Goal: Task Accomplishment & Management: Manage account settings

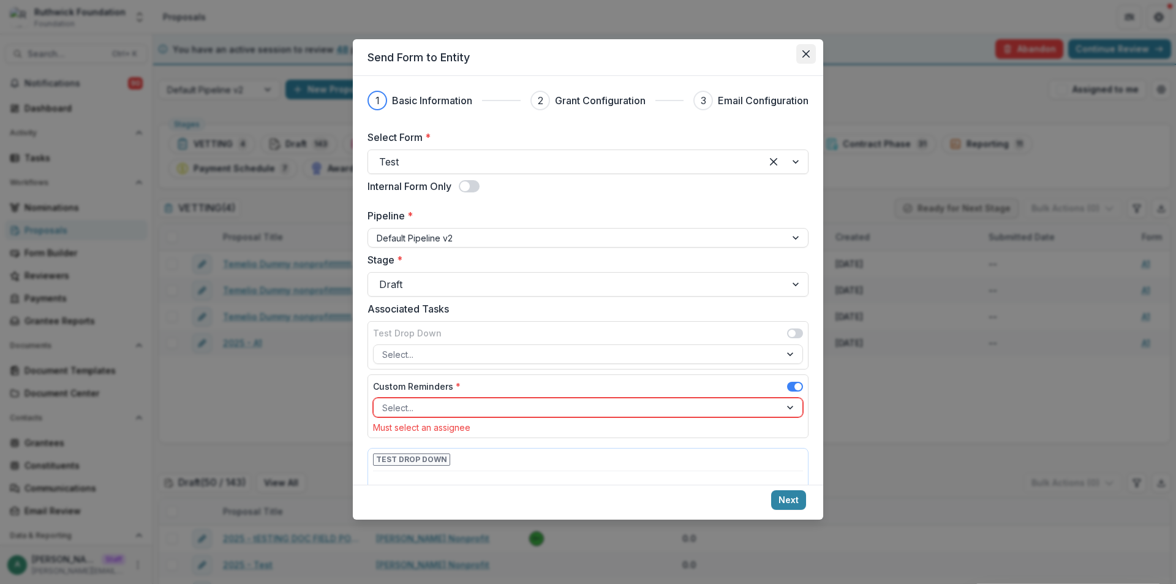
scroll to position [149, 0]
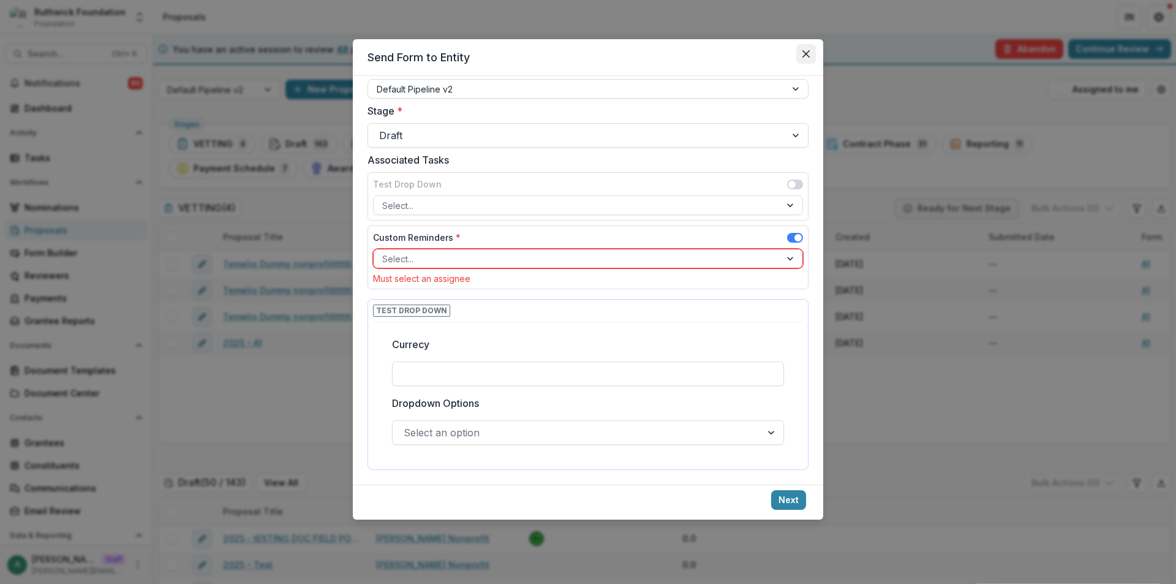
click at [802, 53] on icon "Close" at bounding box center [805, 53] width 7 height 7
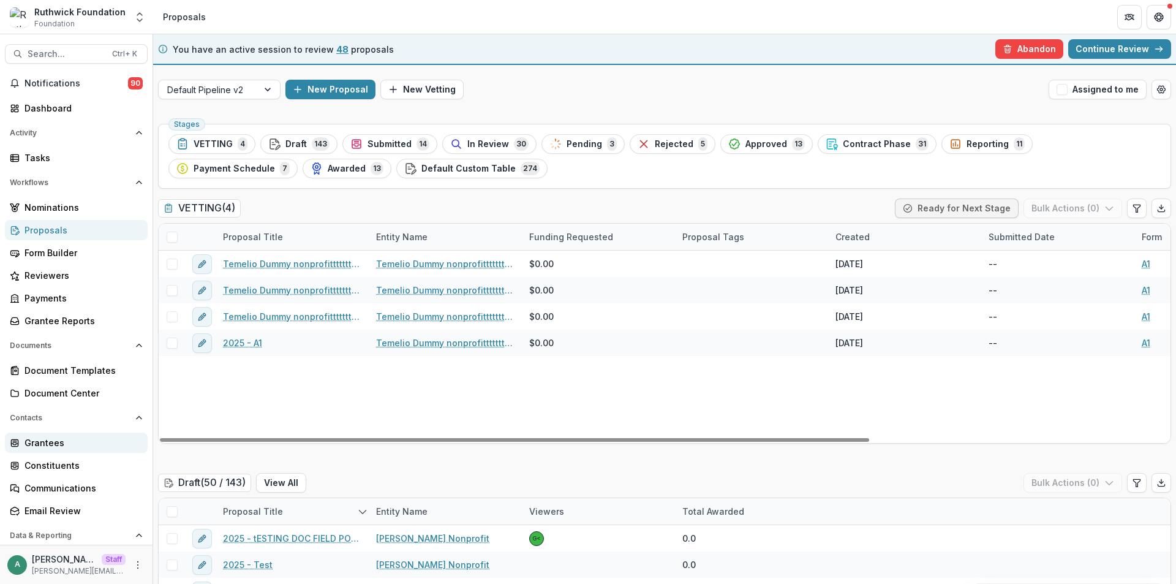
click at [62, 444] on div "Grantees" at bounding box center [80, 442] width 113 height 13
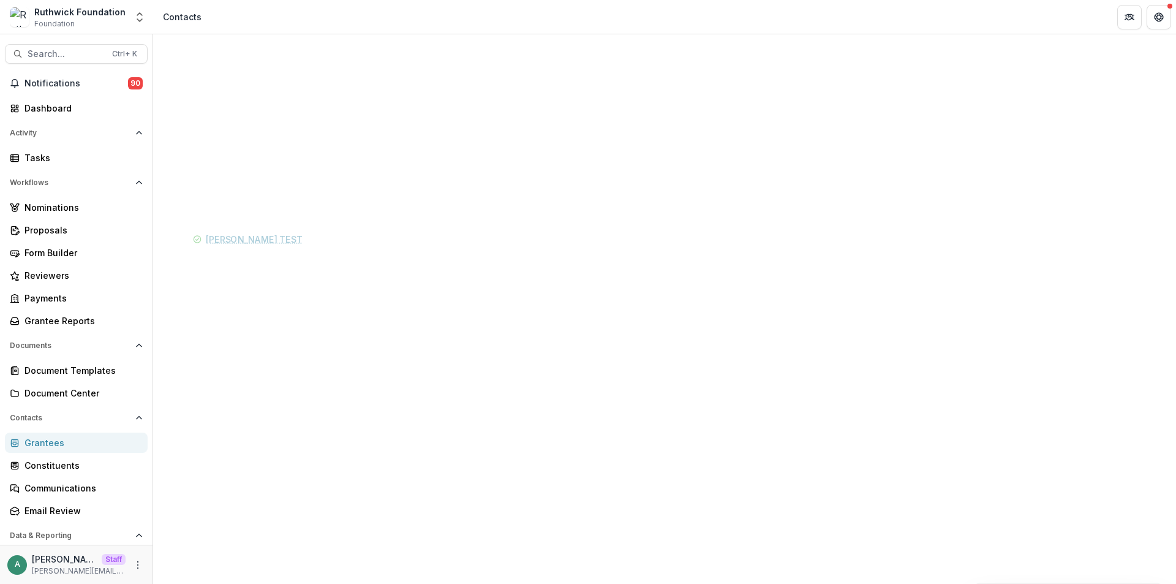
drag, startPoint x: 518, startPoint y: 575, endPoint x: 830, endPoint y: 584, distance: 312.5
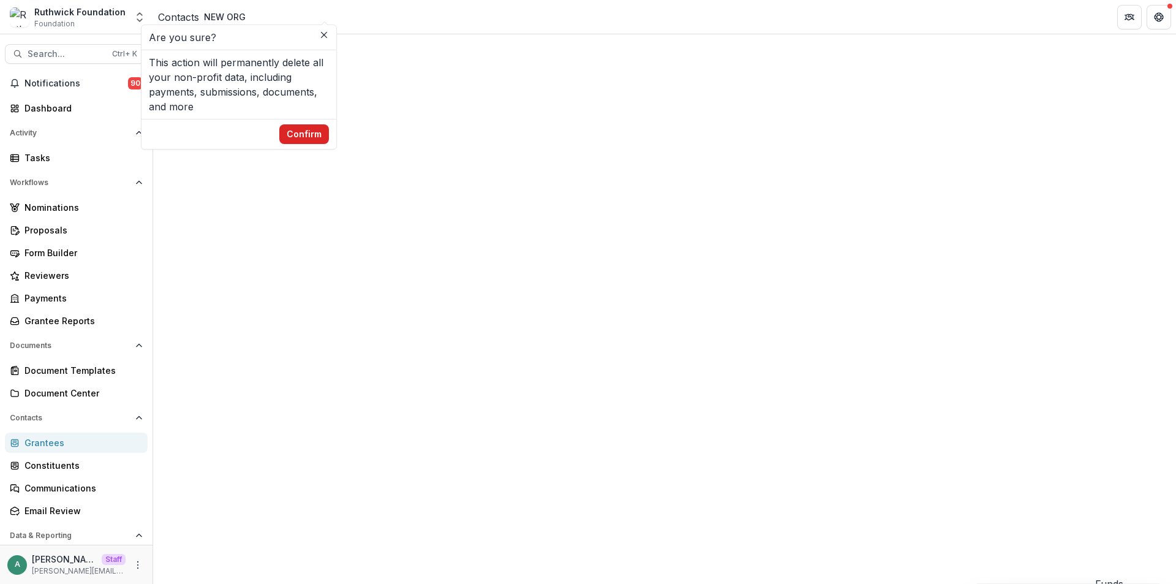
click at [329, 144] on button "Confirm" at bounding box center [304, 134] width 50 height 20
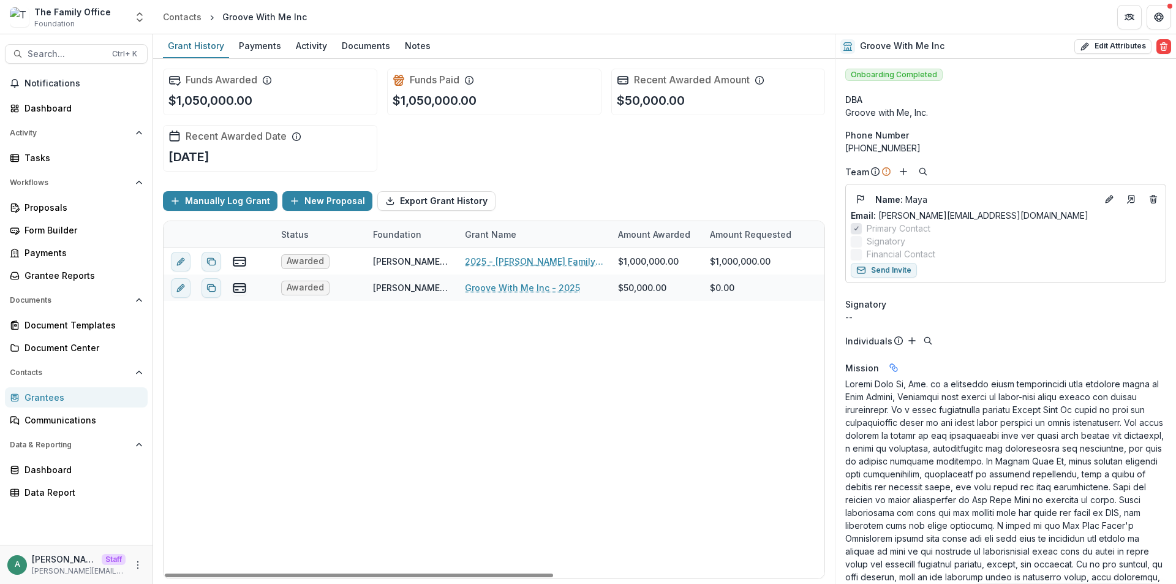
drag, startPoint x: 706, startPoint y: 562, endPoint x: 735, endPoint y: 443, distance: 122.8
click at [707, 562] on div "Awarded Dugas Family Foundation - TX 2025 - Dugas Family Foundation Texas Onlin…" at bounding box center [724, 413] width 1121 height 330
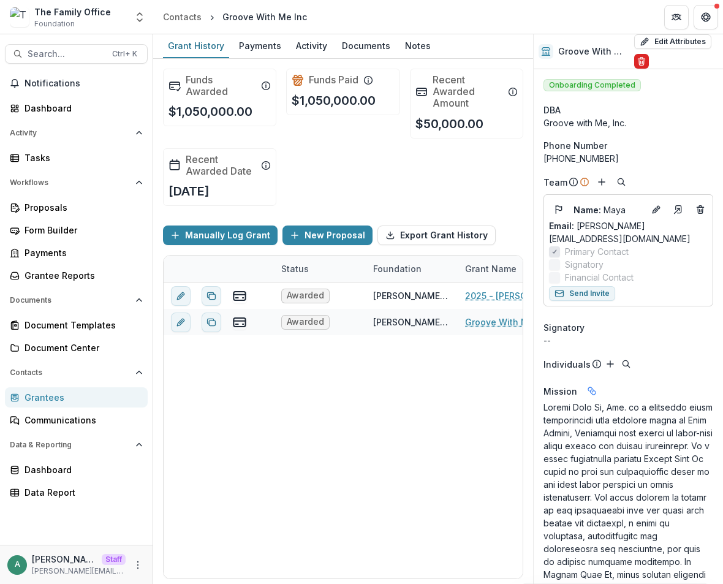
click at [641, 61] on icon "Delete" at bounding box center [641, 62] width 5 height 5
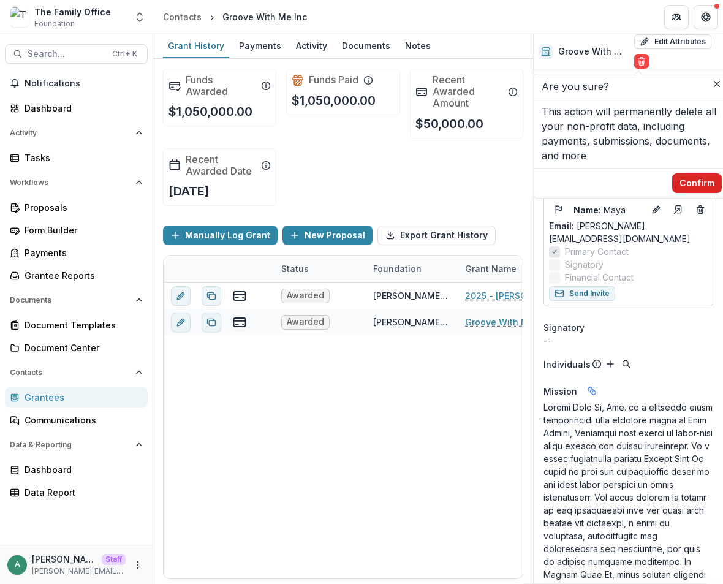
click at [703, 185] on button "Confirm" at bounding box center [697, 183] width 50 height 20
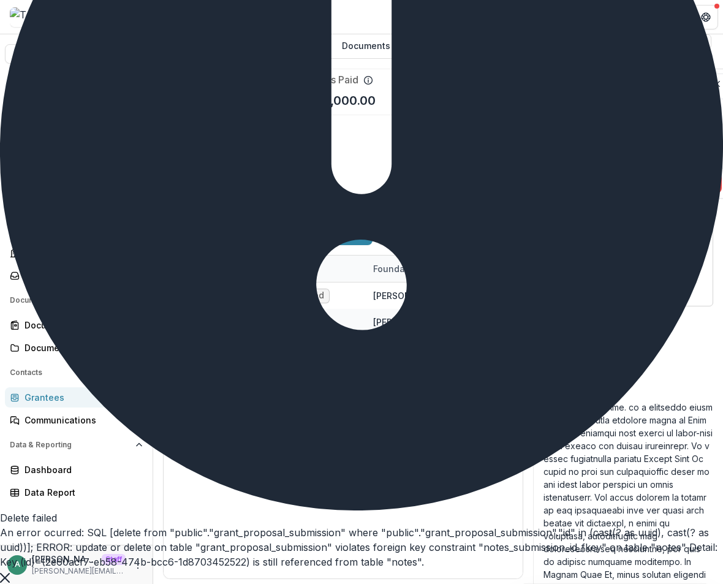
drag, startPoint x: 370, startPoint y: 407, endPoint x: 216, endPoint y: 285, distance: 196.2
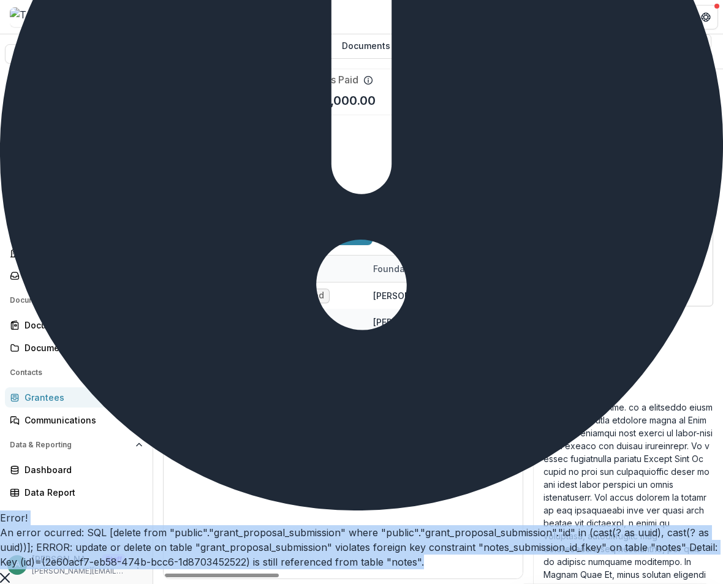
copy div "Error! An error ocurred: SQL [delete from "public"."grant_proposal_submission" …"
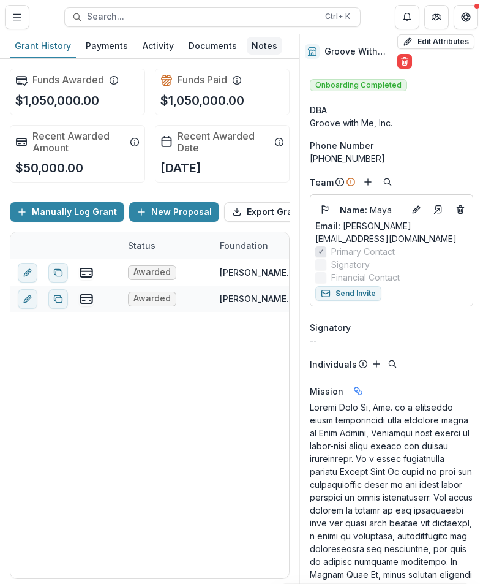
click at [247, 43] on div "Notes" at bounding box center [265, 46] width 36 height 18
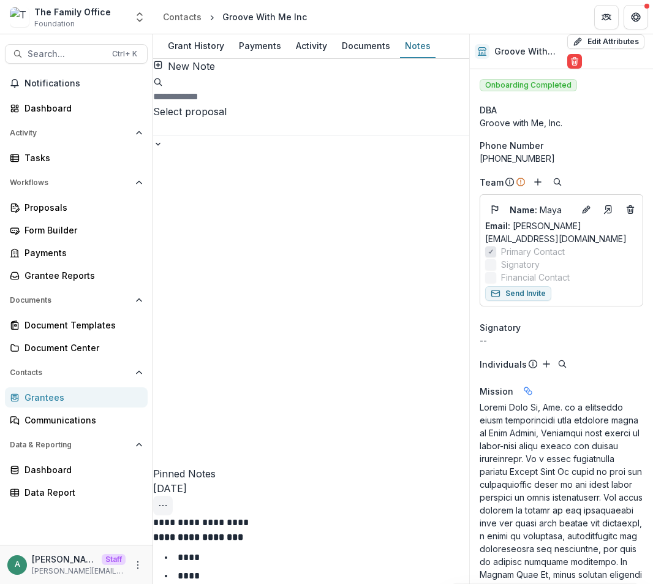
click at [168, 500] on icon "Options" at bounding box center [163, 505] width 10 height 10
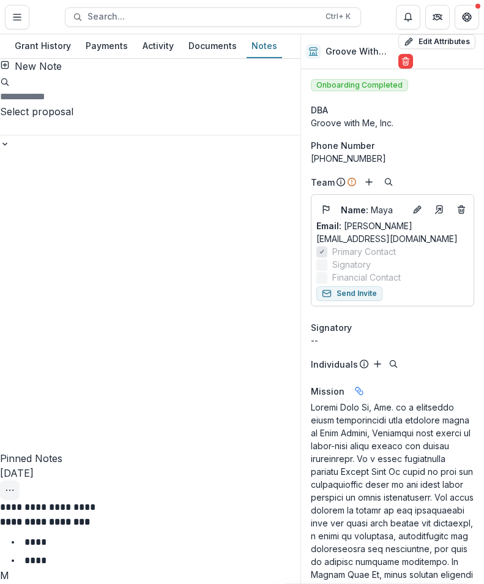
click at [10, 490] on circle "Options" at bounding box center [10, 490] width 1 height 1
click at [228, 209] on button "Delete" at bounding box center [243, 209] width 80 height 20
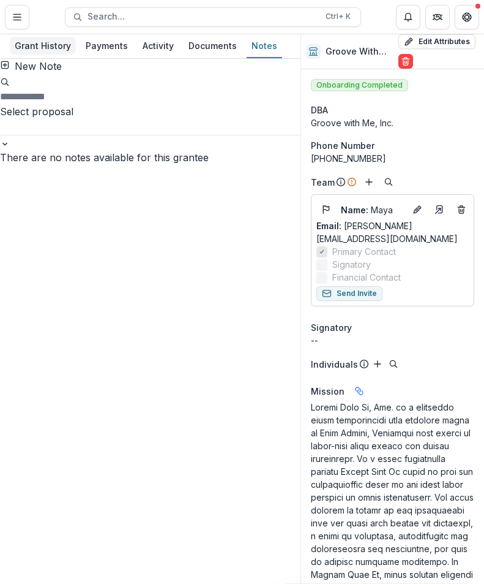
click at [60, 50] on div "Grant History" at bounding box center [43, 46] width 66 height 18
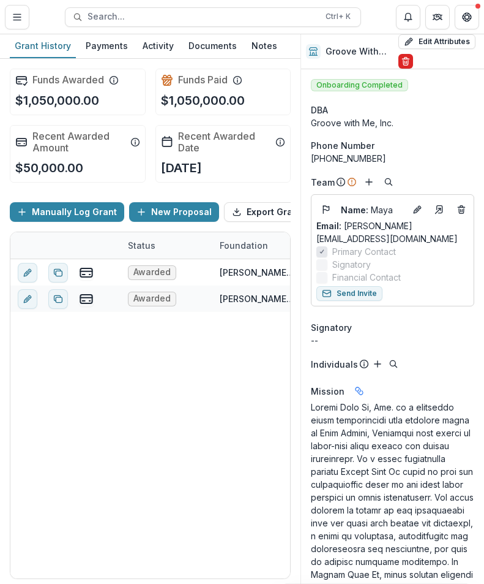
click at [405, 58] on icon "Delete" at bounding box center [406, 59] width 2 height 2
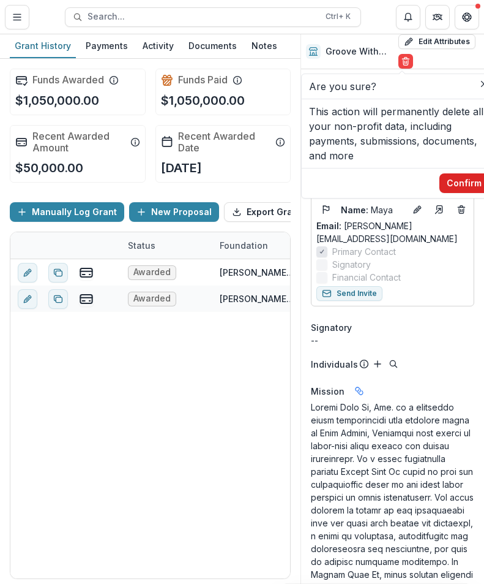
click at [461, 183] on button "Confirm" at bounding box center [465, 183] width 50 height 20
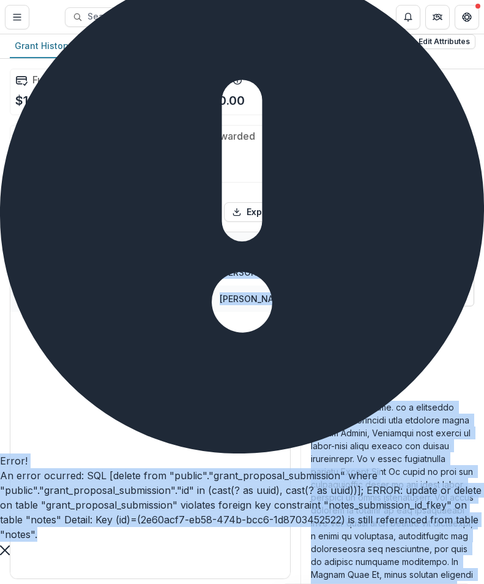
drag, startPoint x: 261, startPoint y: 411, endPoint x: 206, endPoint y: 404, distance: 55.0
click at [211, 407] on body "Skip to content The Family Office Foundation Aggregate Analysis Foundations Rut…" at bounding box center [242, 292] width 484 height 584
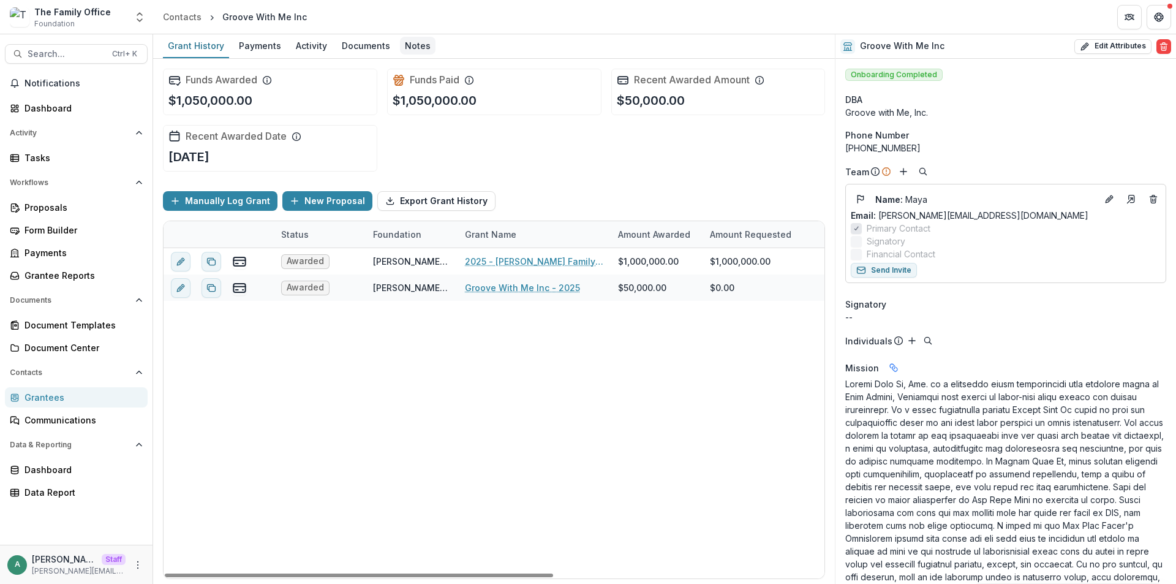
click at [400, 43] on div "Notes" at bounding box center [418, 46] width 36 height 18
click at [400, 48] on div "Notes" at bounding box center [418, 46] width 36 height 18
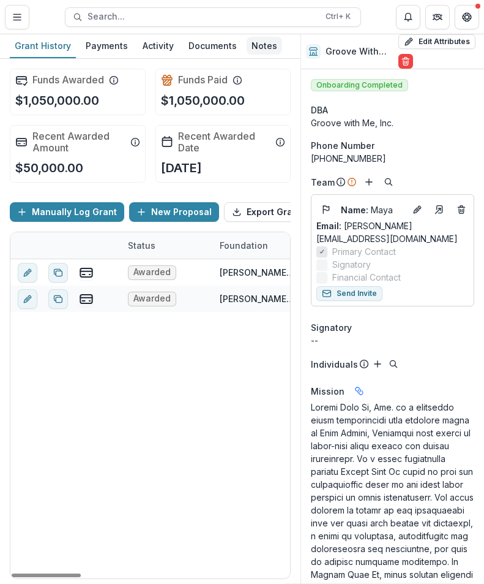
click at [261, 48] on div "Notes" at bounding box center [265, 46] width 36 height 18
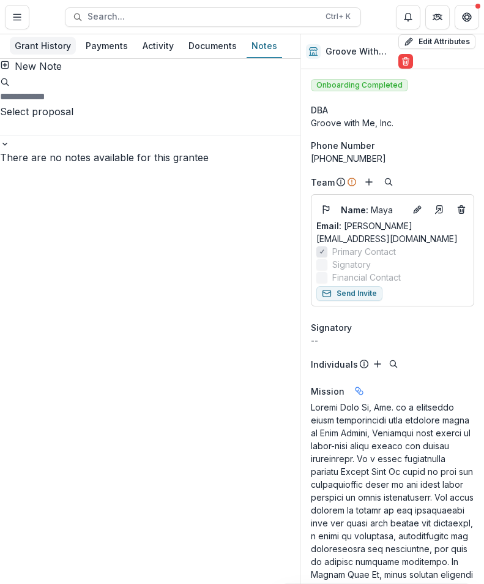
click at [48, 43] on div "Grant History" at bounding box center [43, 46] width 66 height 18
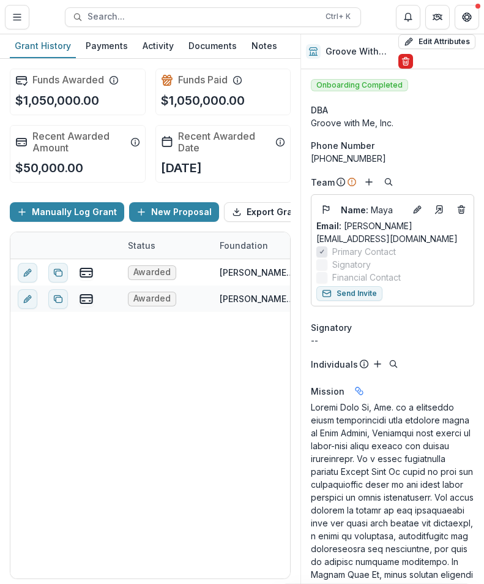
click at [405, 59] on icon "Delete" at bounding box center [406, 61] width 10 height 10
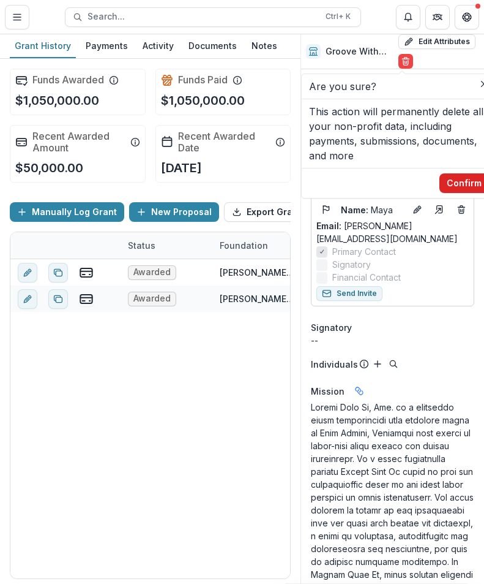
click at [459, 185] on button "Confirm" at bounding box center [465, 183] width 50 height 20
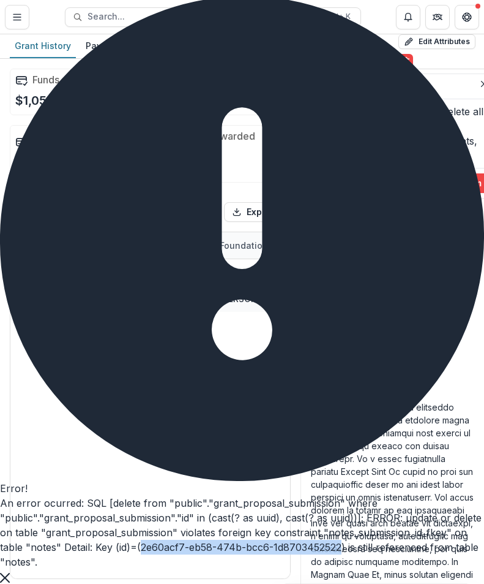
drag, startPoint x: 307, startPoint y: 551, endPoint x: 103, endPoint y: 554, distance: 204.0
click at [103, 554] on div "An error ocurred: SQL [delete from "public"."grant_proposal_submission" where "…" at bounding box center [242, 531] width 484 height 73
copy div "2e60acf7-eb58-474b-bcc6-1d8703452522"
click at [250, 46] on div "Notes" at bounding box center [265, 46] width 36 height 18
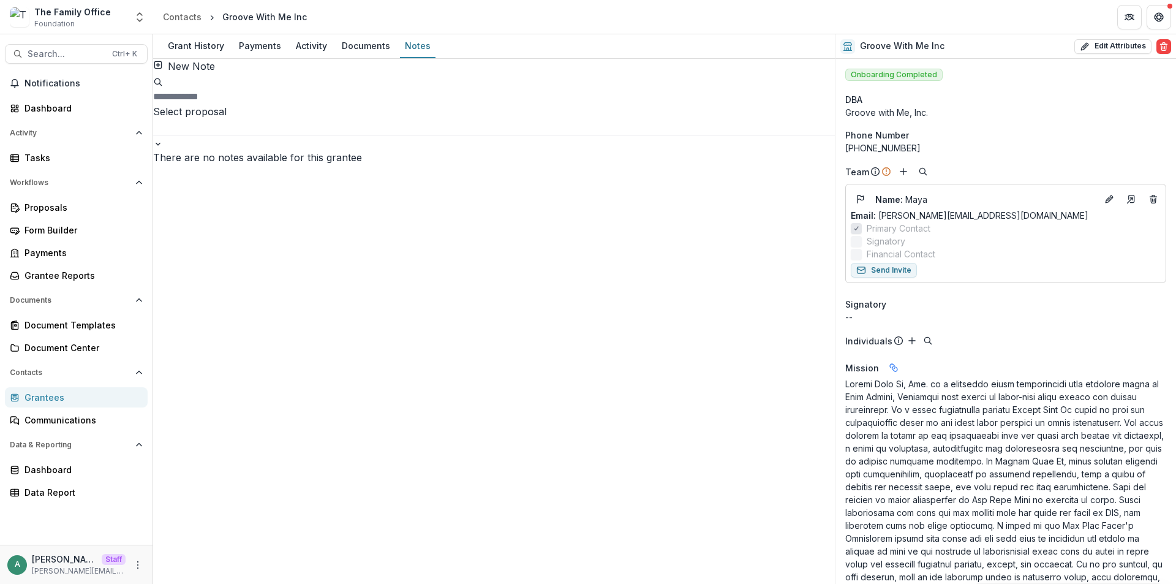
click at [62, 395] on div "Grantees" at bounding box center [80, 397] width 113 height 13
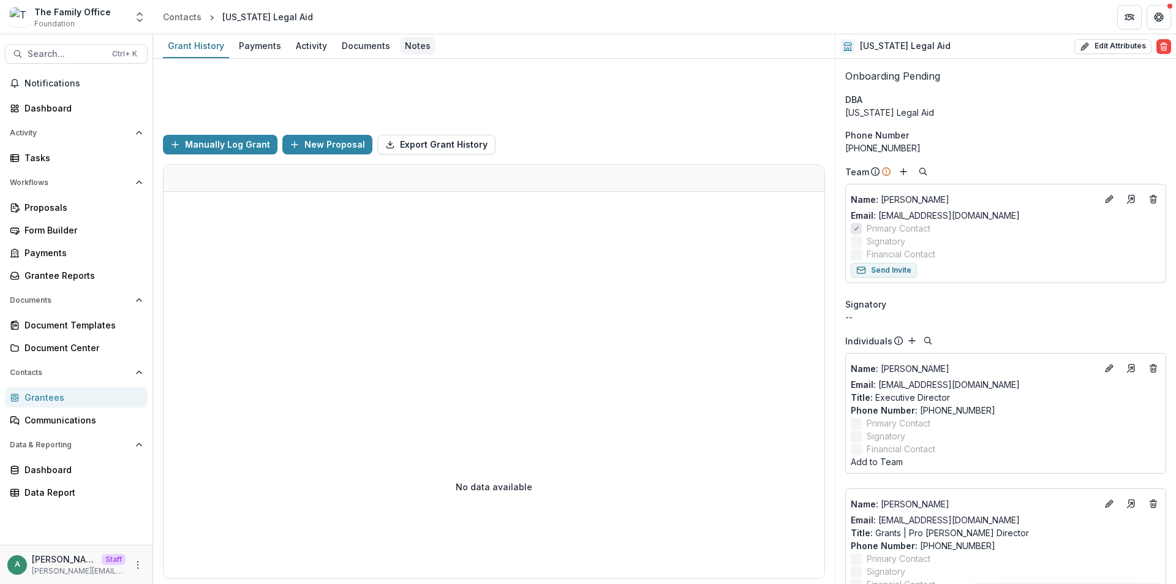
click at [418, 41] on div "Notes" at bounding box center [418, 46] width 36 height 18
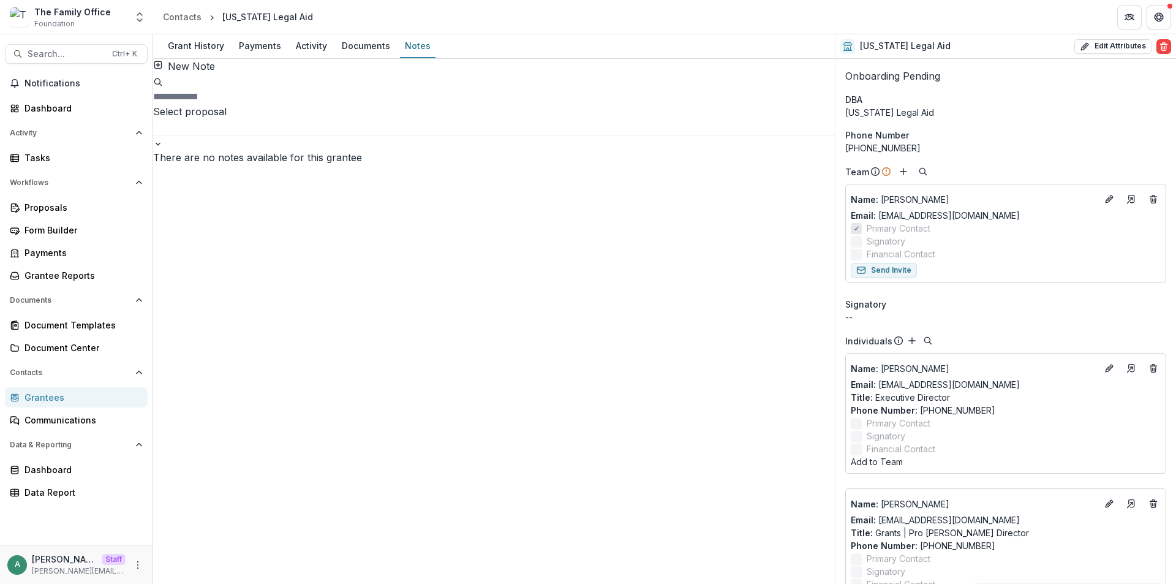
click at [58, 399] on div "Grantees" at bounding box center [80, 397] width 113 height 13
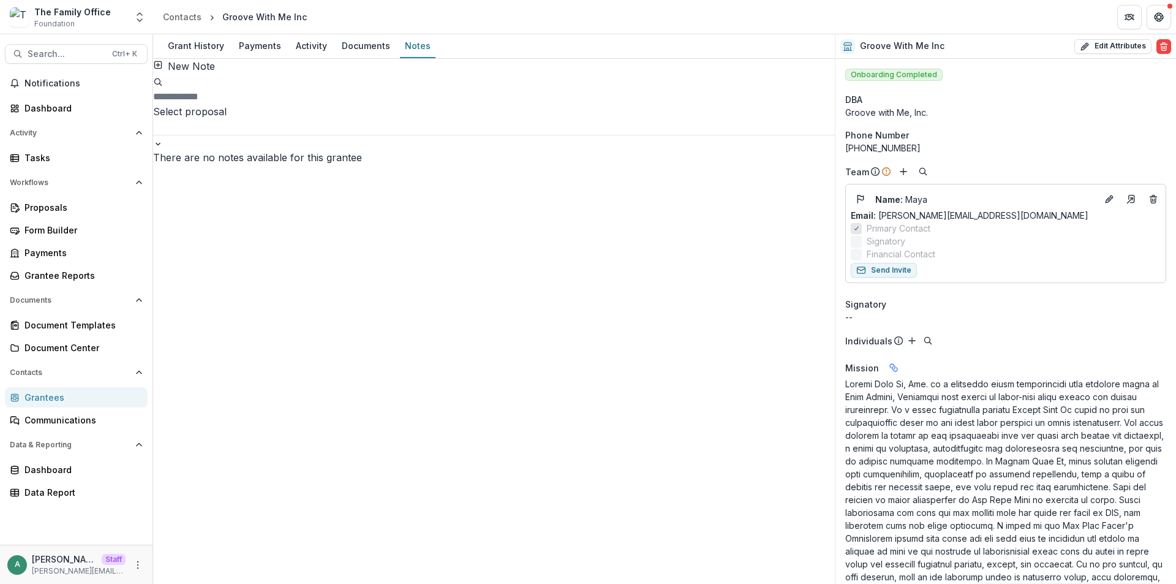
click at [205, 73] on button "New Note" at bounding box center [184, 66] width 62 height 15
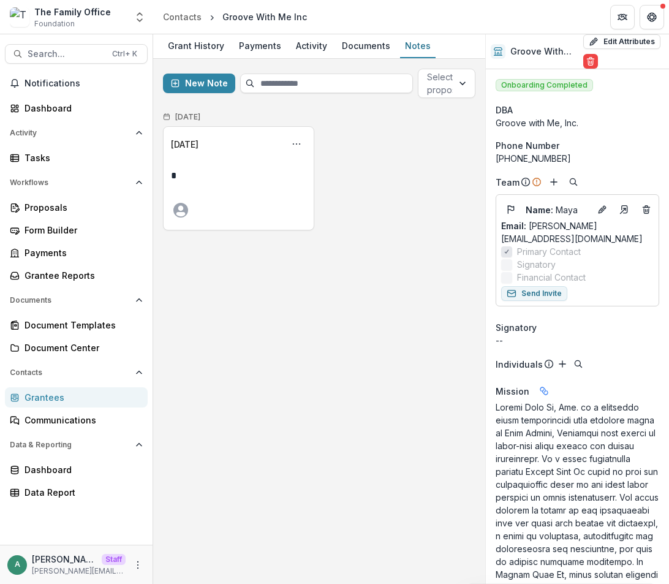
click at [45, 399] on div "Grantees" at bounding box center [80, 397] width 113 height 13
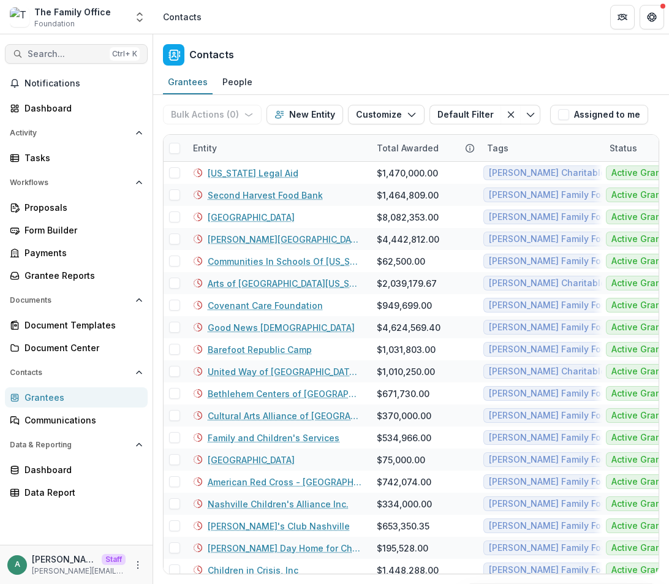
click at [46, 53] on span "Search..." at bounding box center [66, 54] width 77 height 10
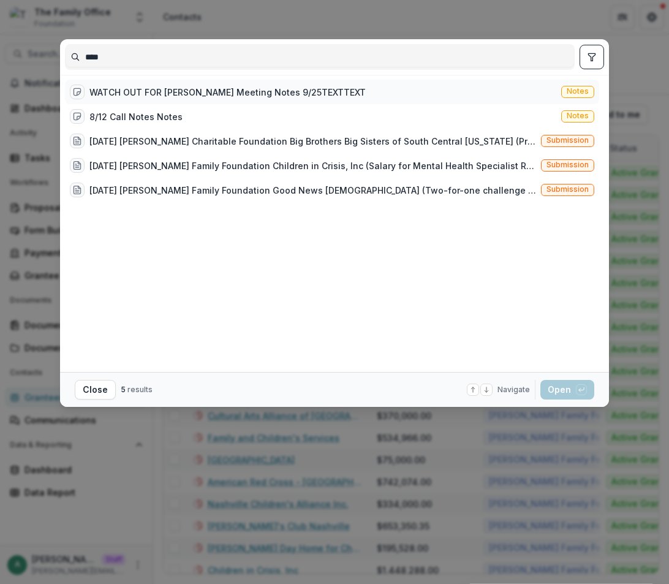
type input "****"
click at [397, 100] on div "WATCH OUT FOR [PERSON_NAME] Meeting Notes 9/25TEXTTEXT Notes" at bounding box center [332, 92] width 534 height 24
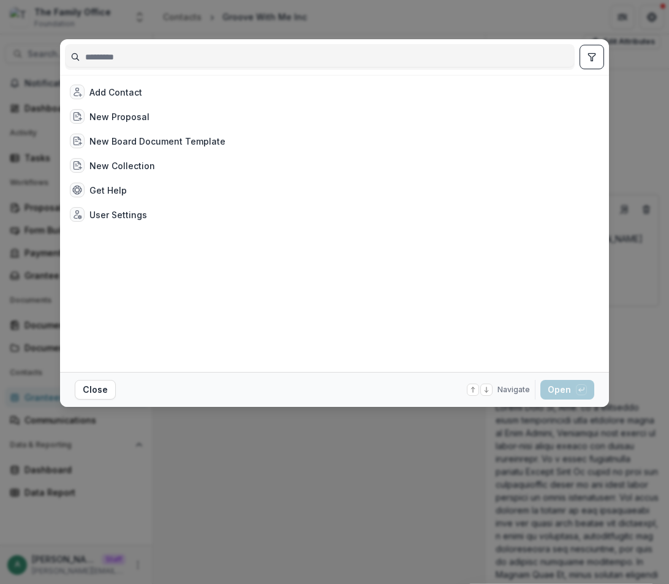
click at [269, 21] on div "Add Contact New Proposal New Board Document Template New Collection Get Help Us…" at bounding box center [334, 292] width 669 height 584
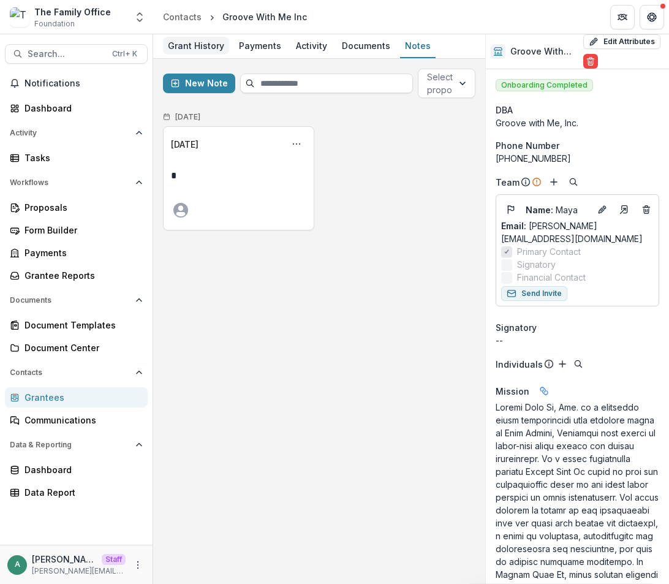
click at [188, 43] on div "Grant History" at bounding box center [196, 46] width 66 height 18
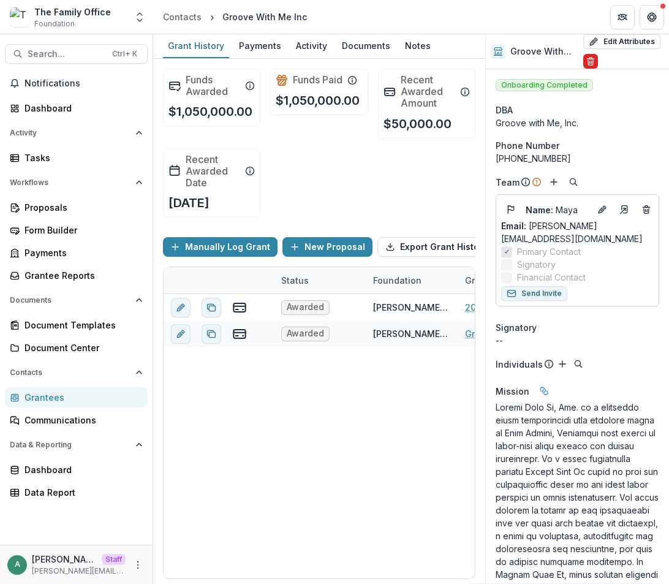
click at [589, 58] on icon "Delete" at bounding box center [590, 59] width 2 height 2
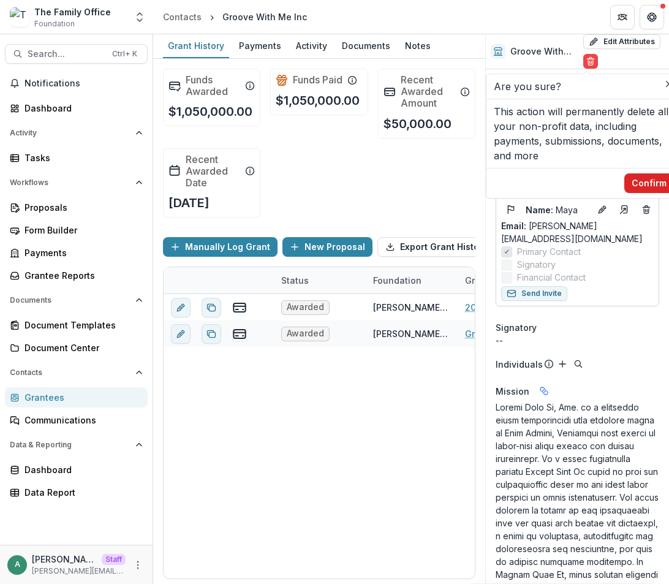
click at [655, 181] on button "Confirm" at bounding box center [649, 183] width 50 height 20
